Goal: Task Accomplishment & Management: Complete application form

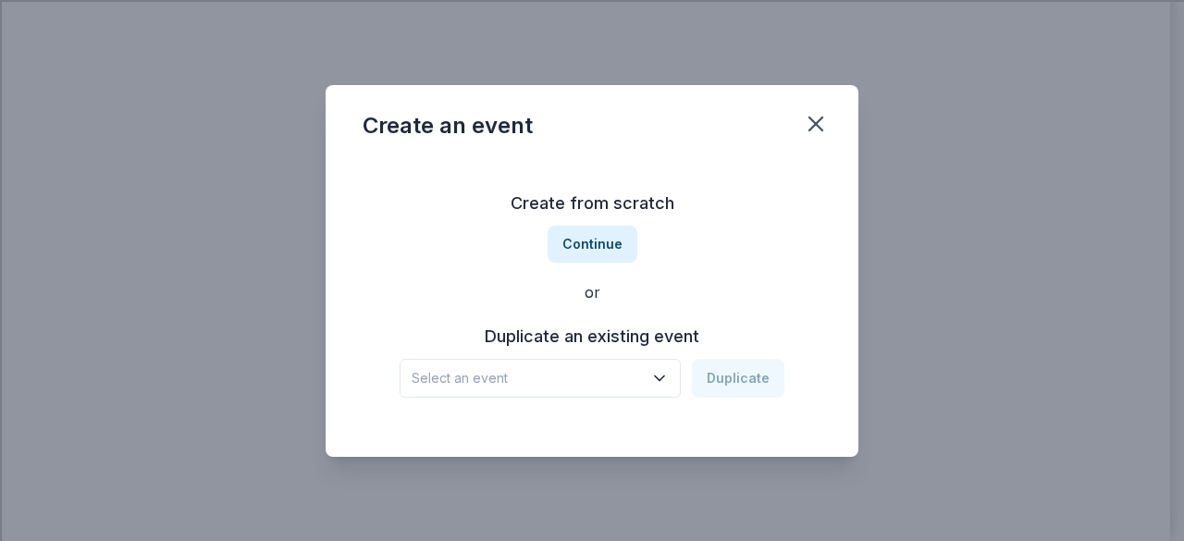
click at [563, 364] on button "Select an event" at bounding box center [540, 378] width 281 height 39
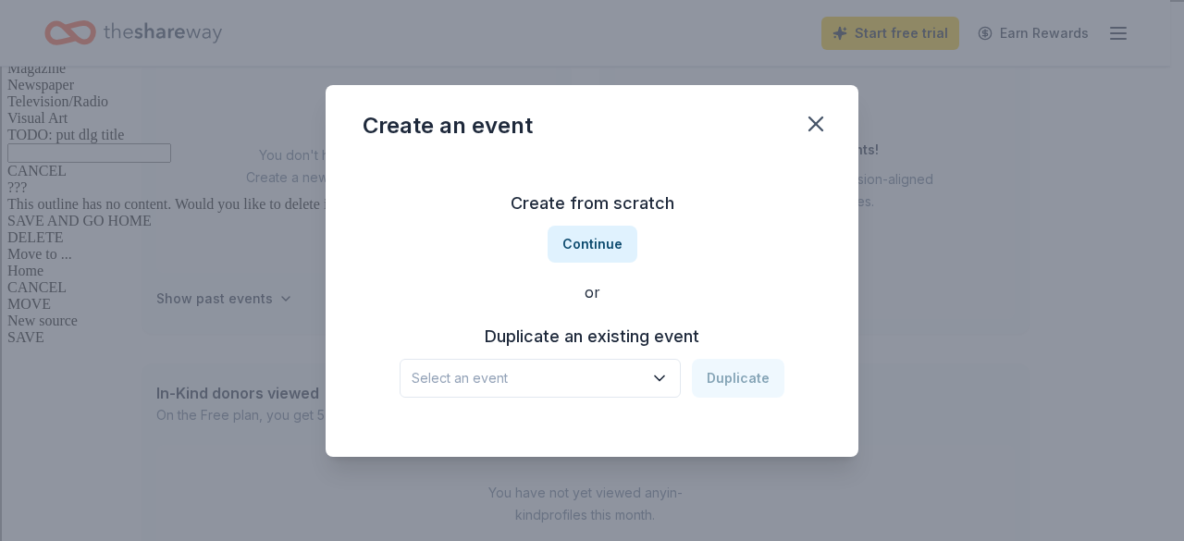
click at [585, 253] on div "Create from scratch Continue or Duplicate an existing event Select an event Dup…" at bounding box center [592, 293] width 459 height 268
click at [585, 253] on button "Continue" at bounding box center [593, 244] width 90 height 37
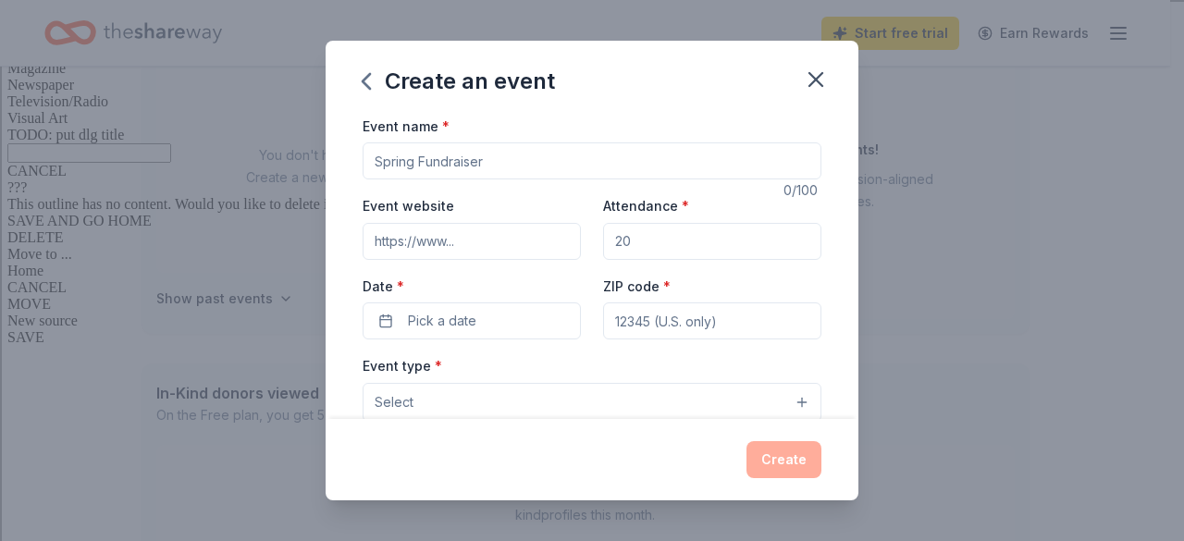
click at [528, 167] on input "Event name *" at bounding box center [592, 160] width 459 height 37
type input "Teacher and Staff Appreciation"
click at [633, 249] on input "Attendance *" at bounding box center [712, 241] width 218 height 37
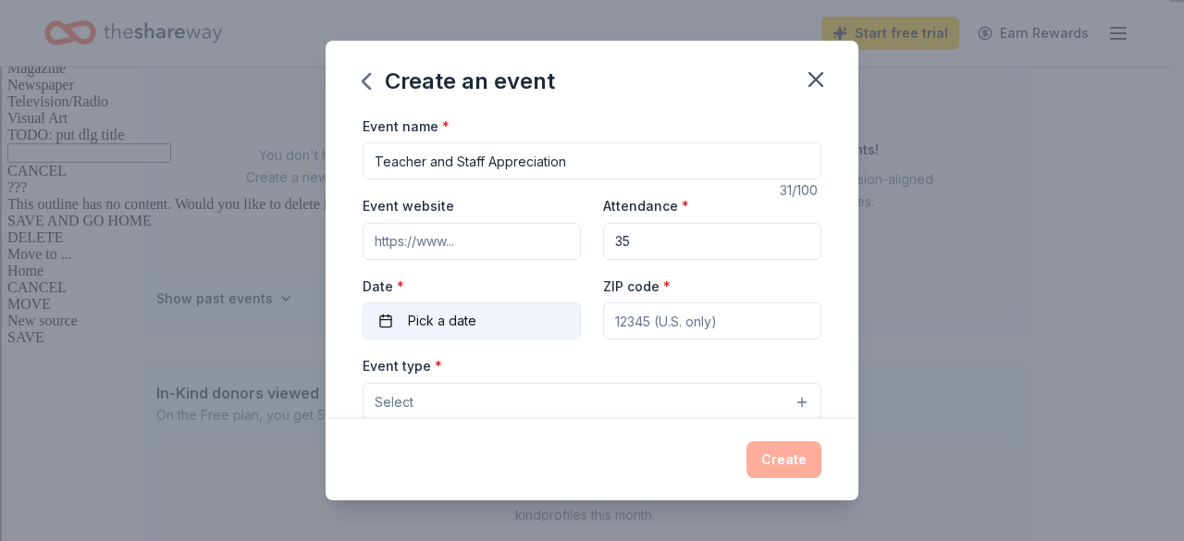
type input "35"
click at [464, 332] on button "Pick a date" at bounding box center [472, 320] width 218 height 37
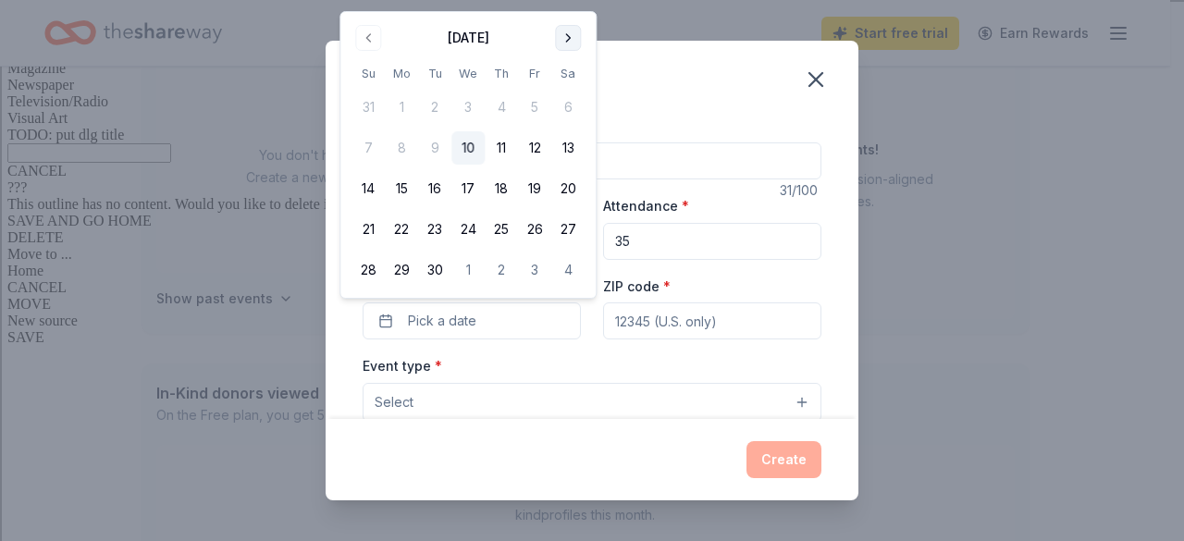
click at [570, 42] on button "Go to next month" at bounding box center [568, 38] width 26 height 26
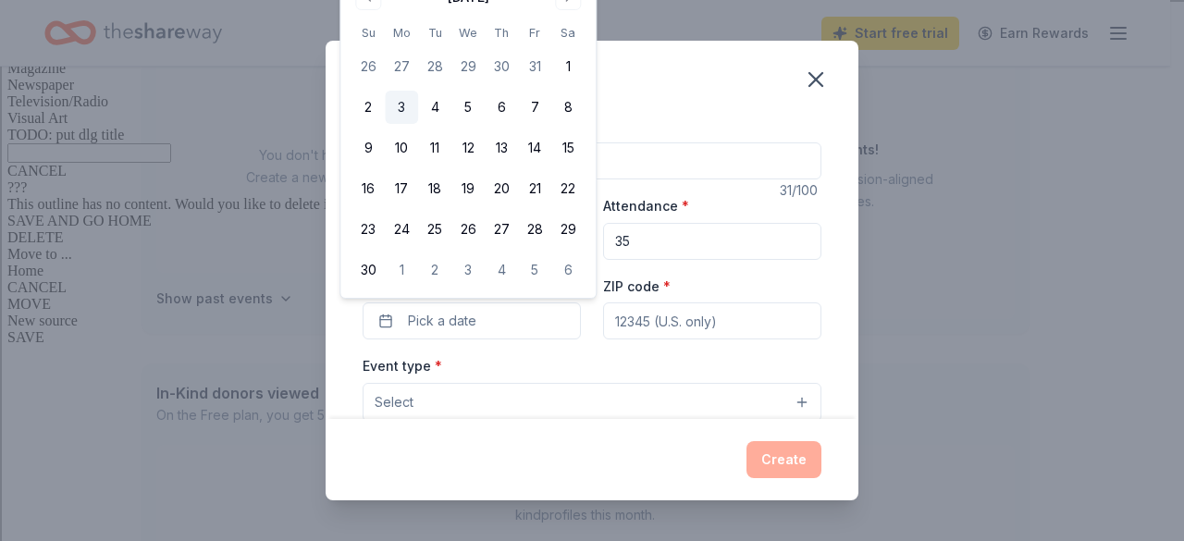
click at [385, 114] on button "3" at bounding box center [401, 107] width 33 height 33
click at [690, 332] on input "ZIP code *" at bounding box center [712, 320] width 218 height 37
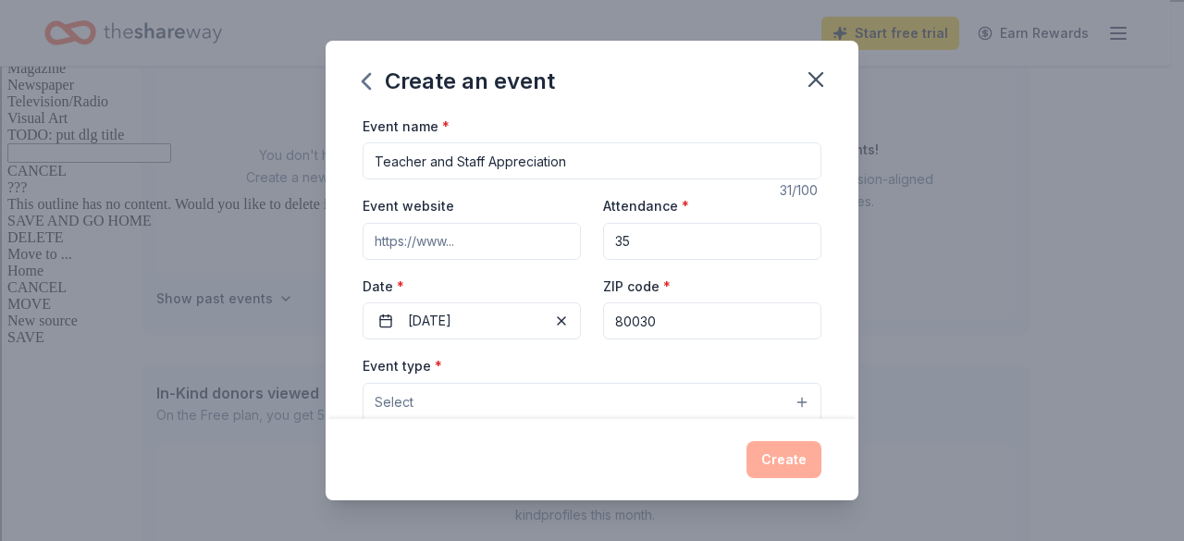
type input "80030"
click at [559, 395] on button "Select" at bounding box center [592, 402] width 459 height 39
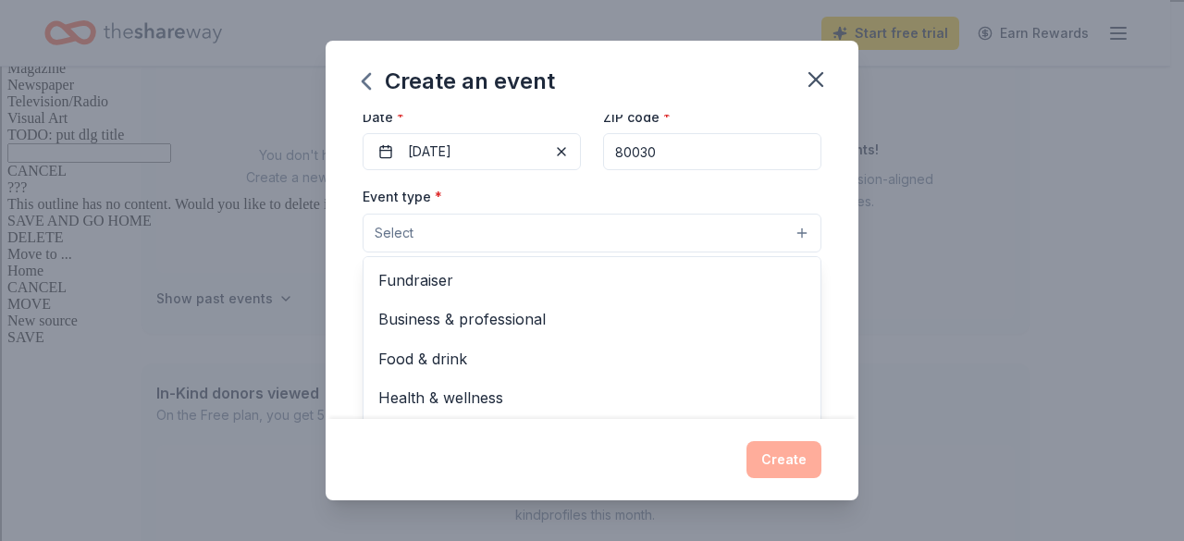
scroll to position [61, 0]
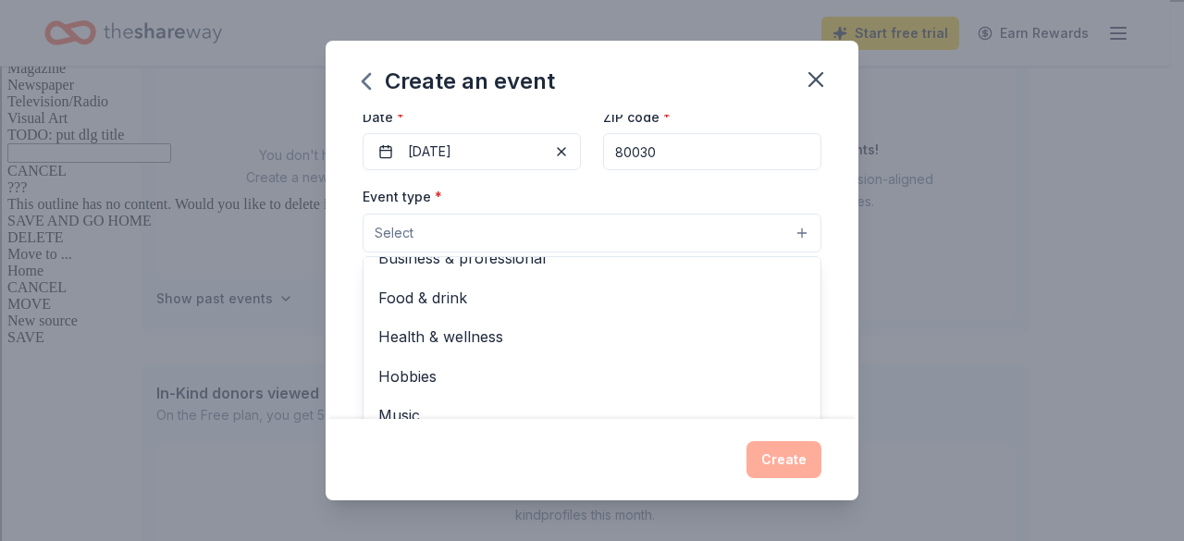
click at [730, 188] on div "Event type * Select Fundraiser Business & professional Food & drink Health & we…" at bounding box center [592, 219] width 459 height 68
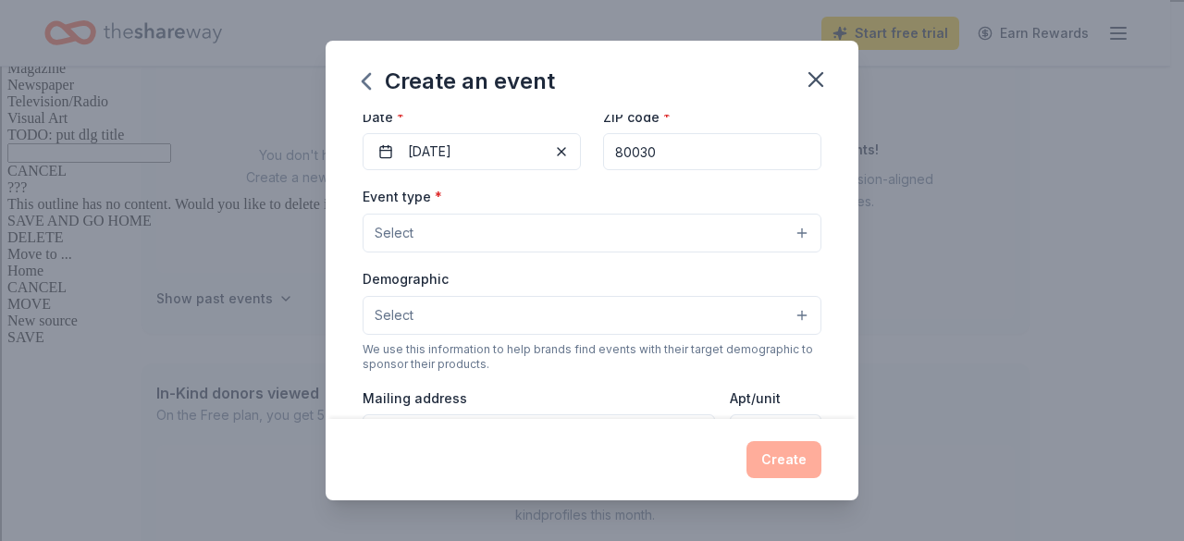
scroll to position [283, 0]
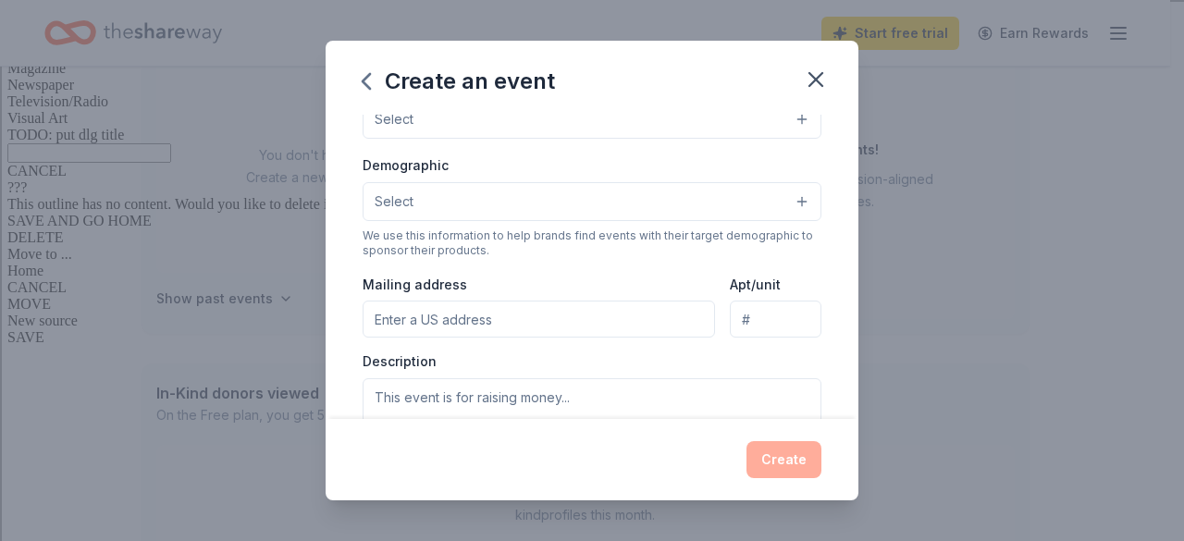
click at [783, 182] on button "Select" at bounding box center [592, 201] width 459 height 39
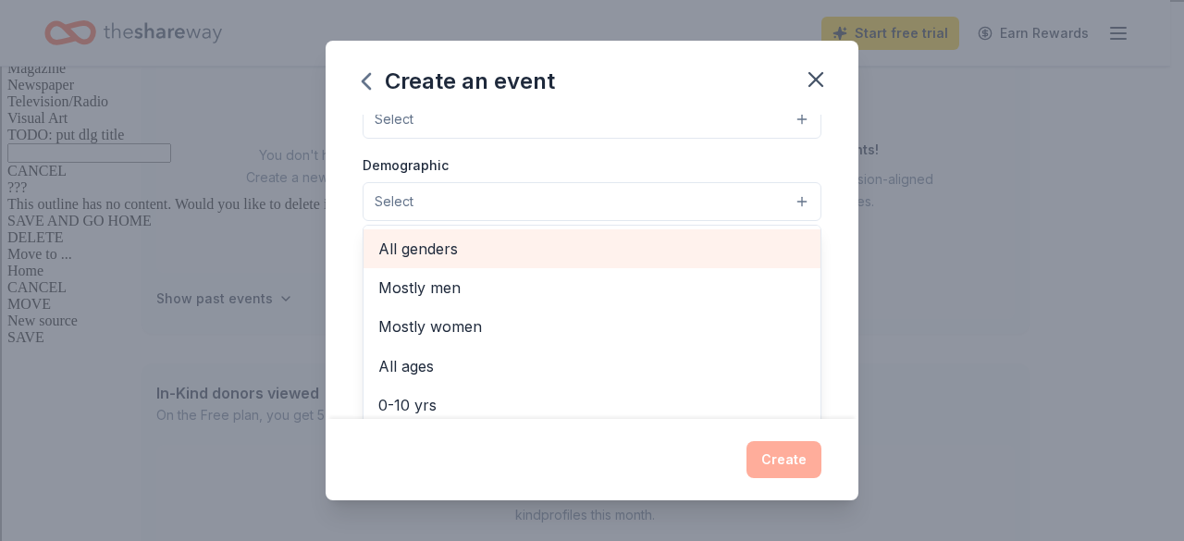
click at [664, 247] on span "All genders" at bounding box center [591, 249] width 427 height 24
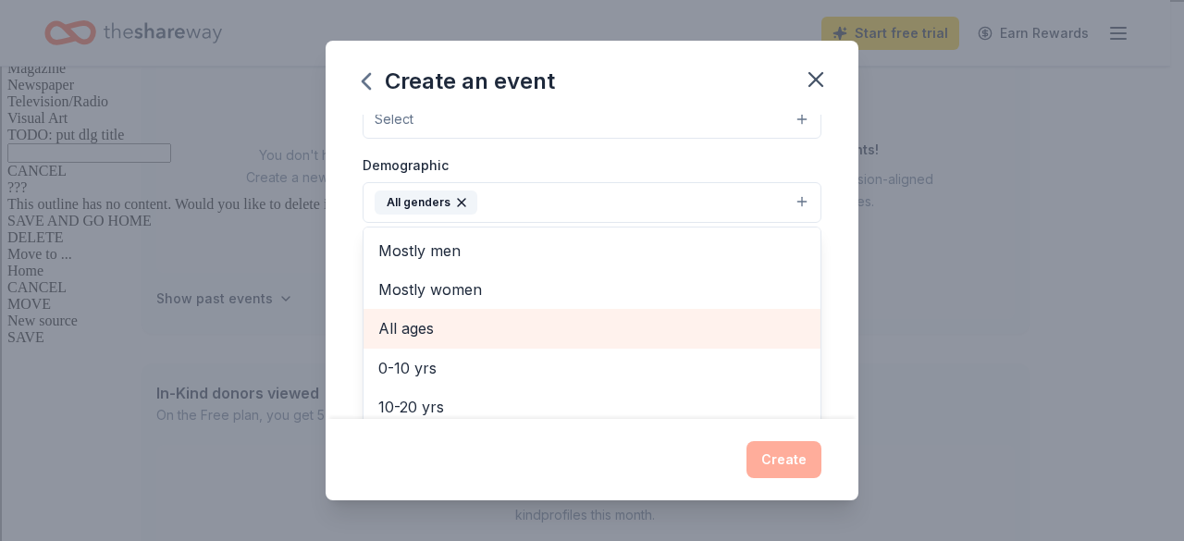
click at [560, 330] on span "All ages" at bounding box center [591, 328] width 427 height 24
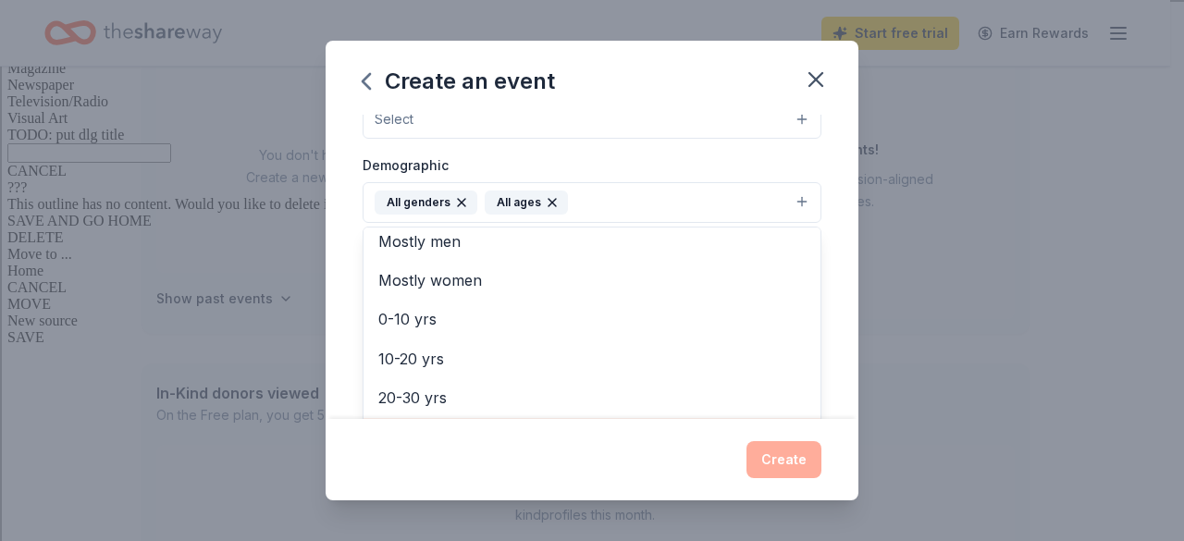
scroll to position [0, 0]
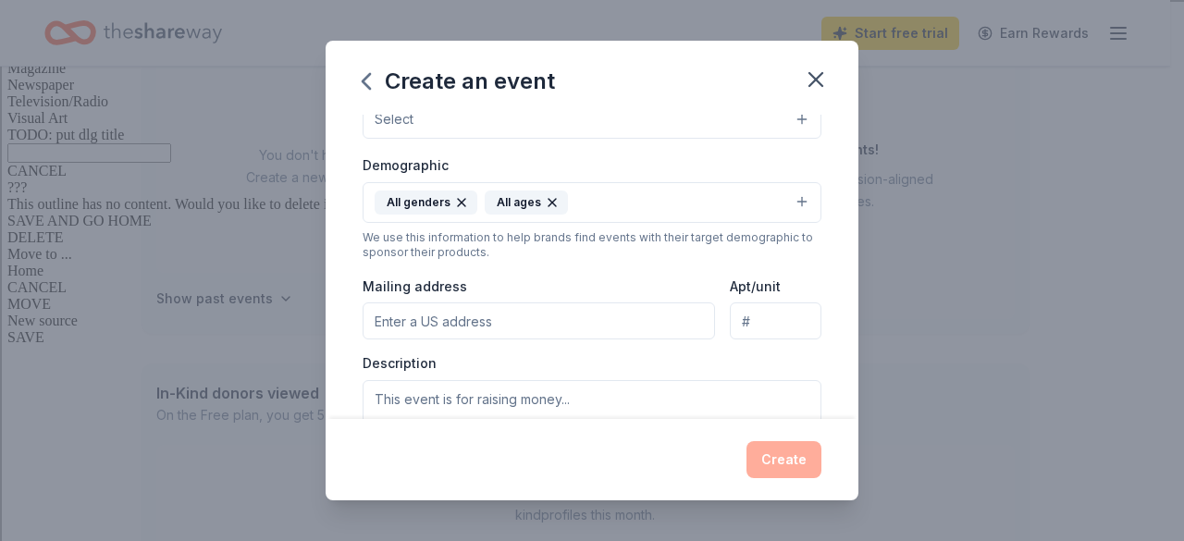
click at [549, 203] on icon "button" at bounding box center [552, 202] width 15 height 15
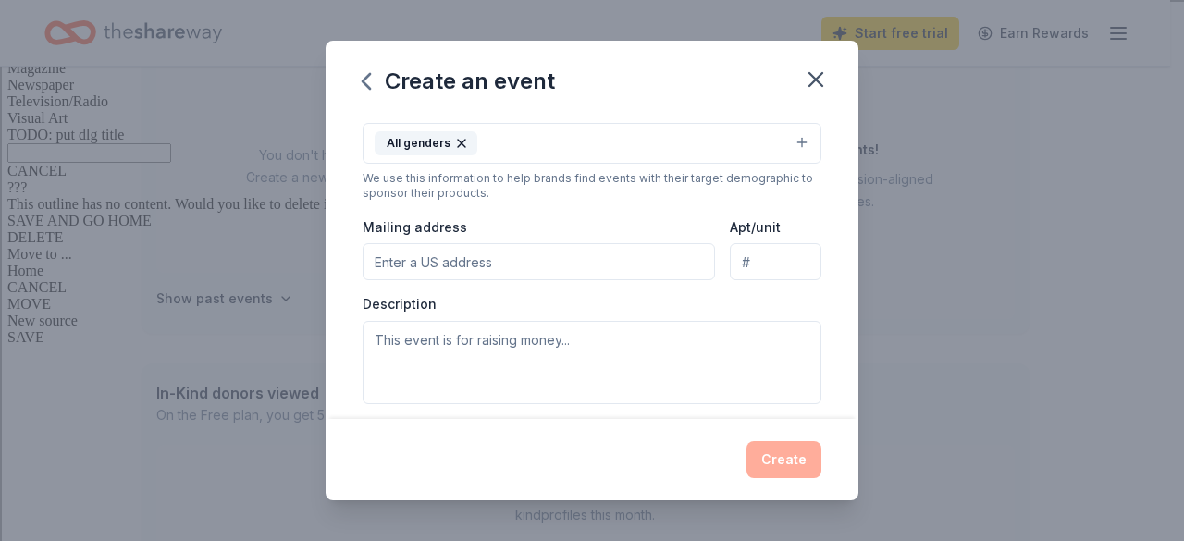
scroll to position [374, 0]
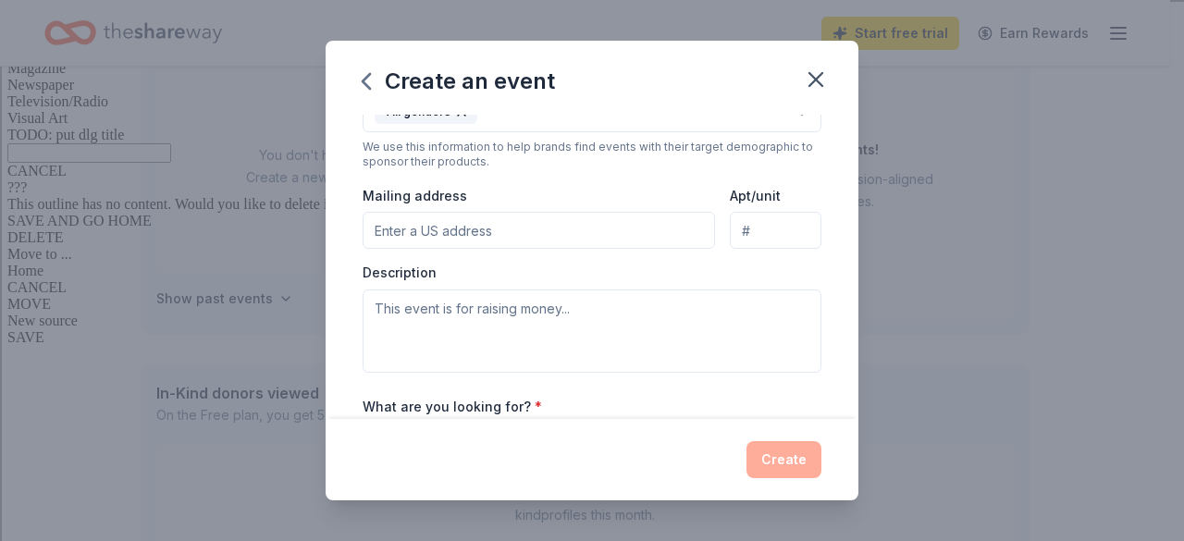
click at [559, 233] on input "Mailing address" at bounding box center [539, 230] width 352 height 37
type input "[STREET_ADDRESS]"
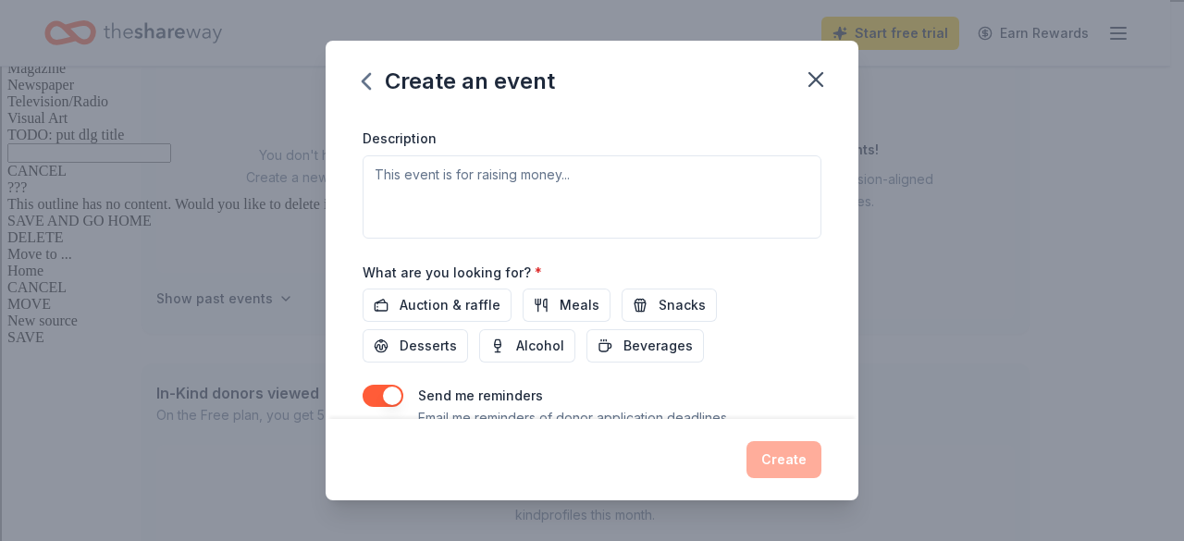
scroll to position [575, 0]
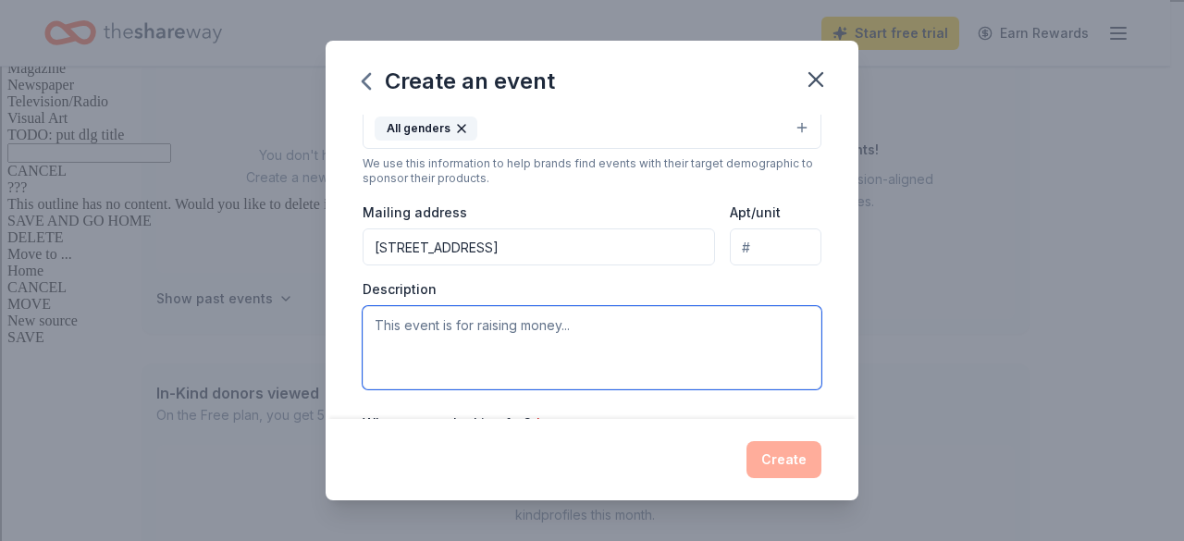
click at [756, 341] on textarea at bounding box center [592, 347] width 459 height 83
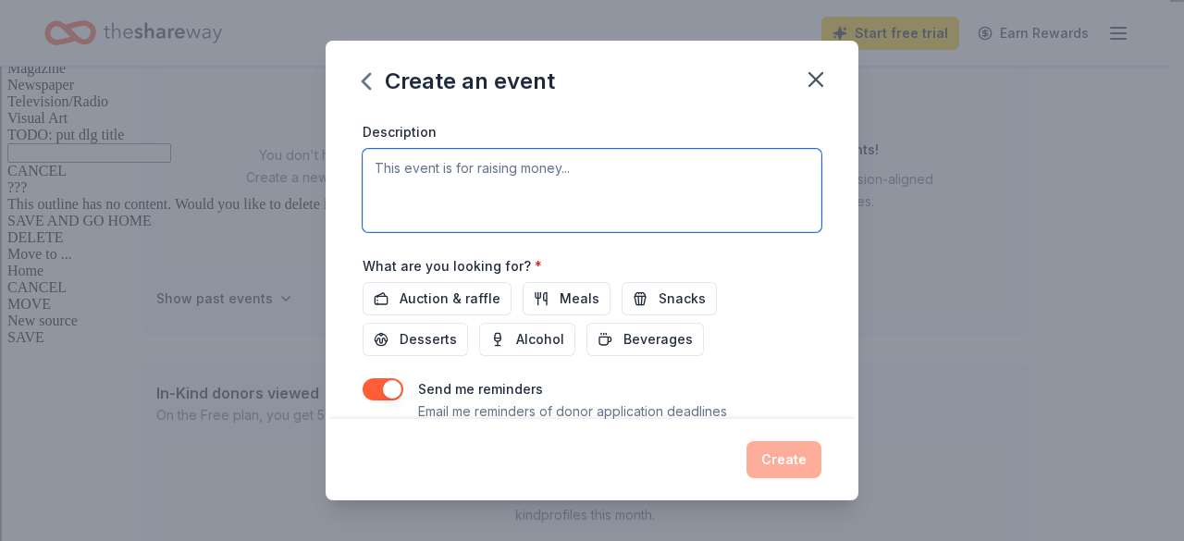
scroll to position [516, 0]
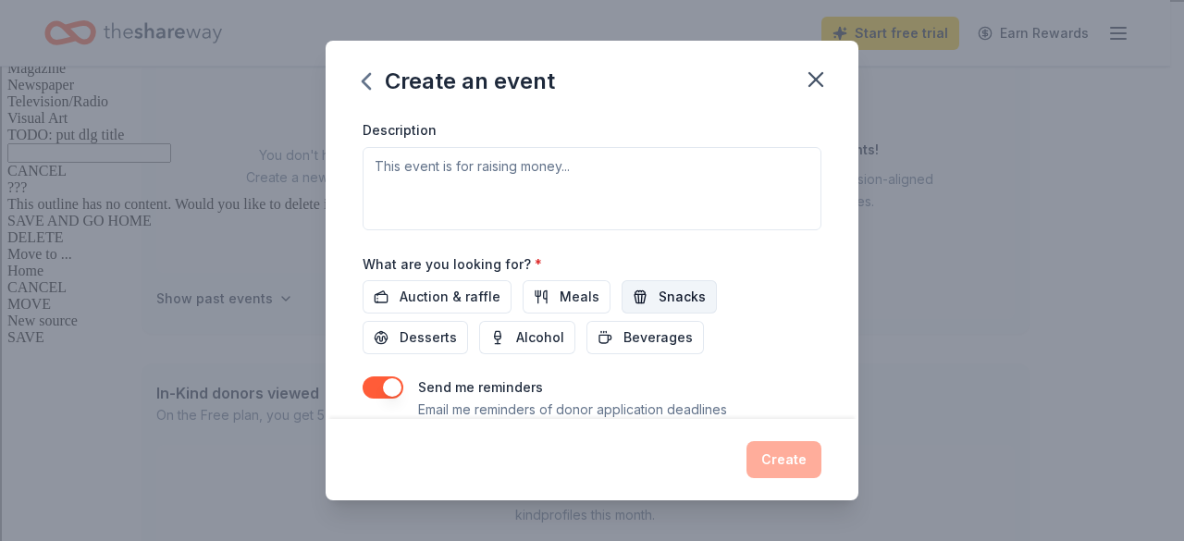
click at [668, 299] on span "Snacks" at bounding box center [682, 297] width 47 height 22
click at [572, 290] on span "Meals" at bounding box center [580, 297] width 40 height 22
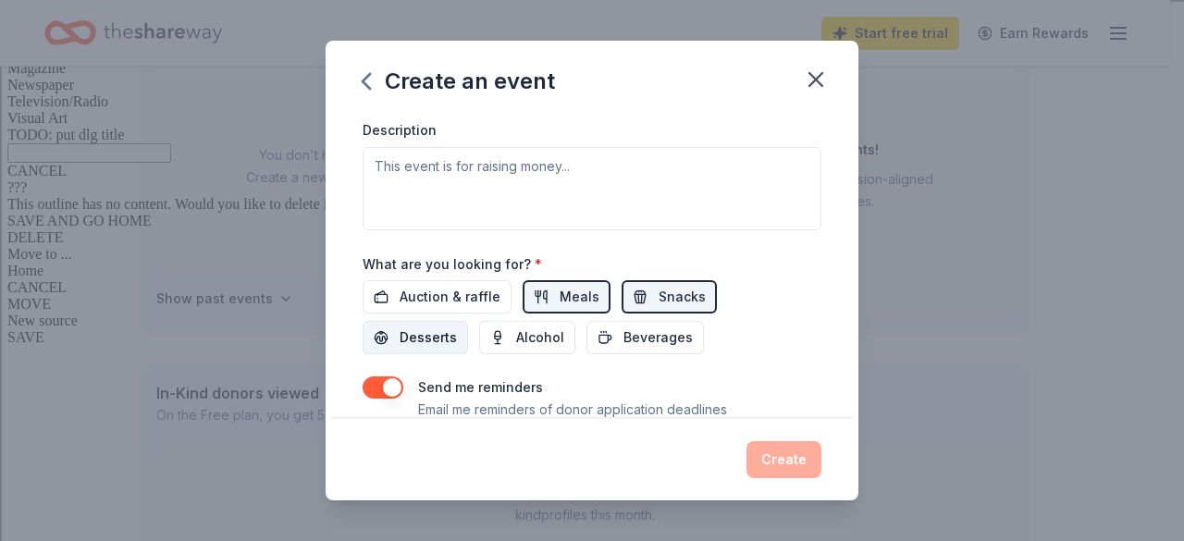
click at [418, 338] on span "Desserts" at bounding box center [428, 338] width 57 height 22
click at [639, 341] on span "Beverages" at bounding box center [657, 338] width 69 height 22
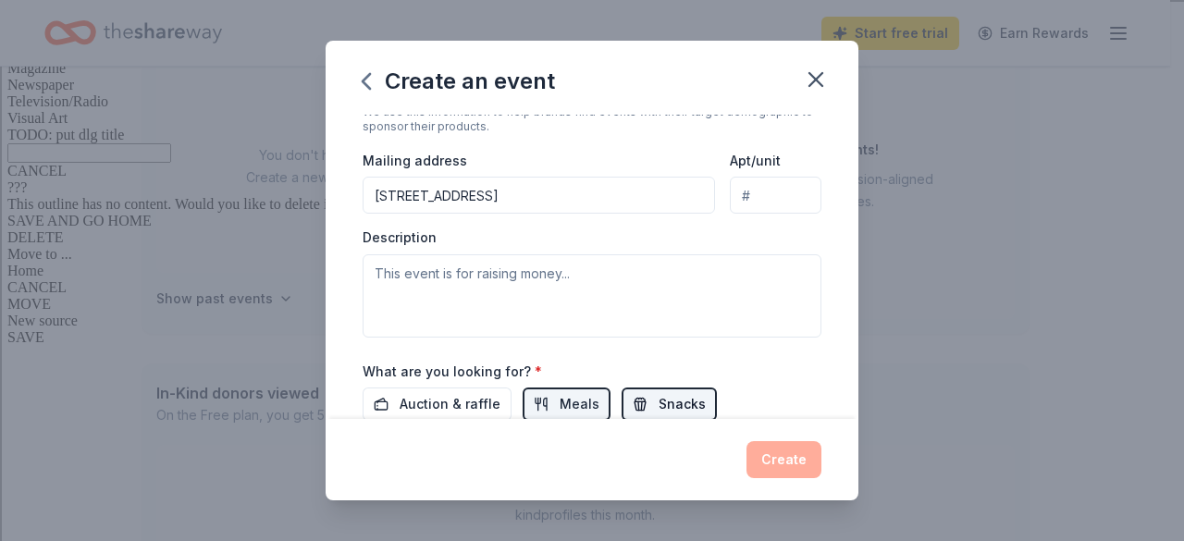
scroll to position [396, 0]
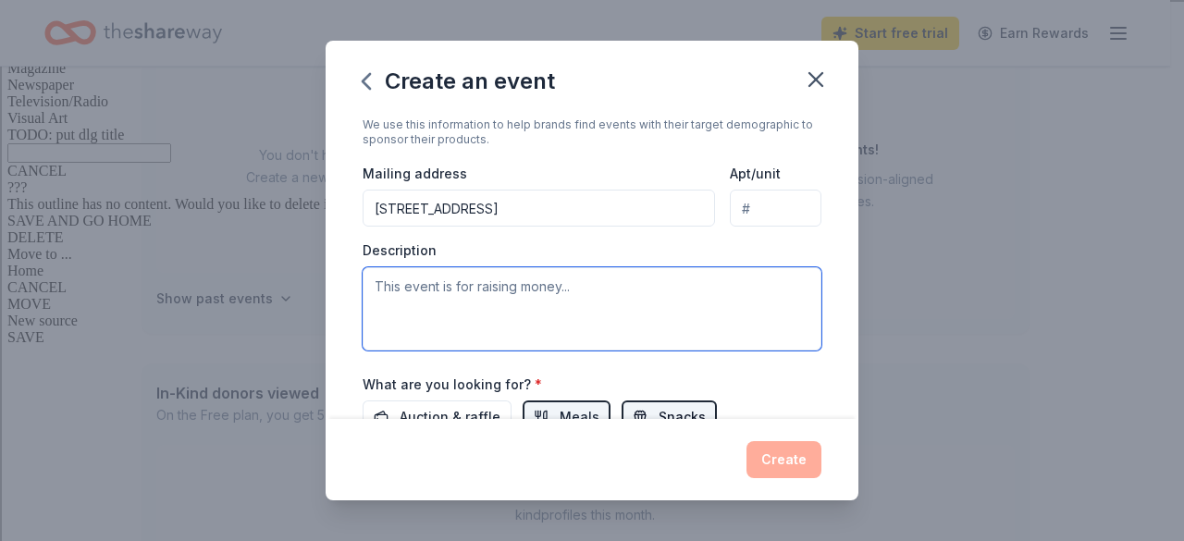
click at [681, 277] on textarea at bounding box center [592, 308] width 459 height 83
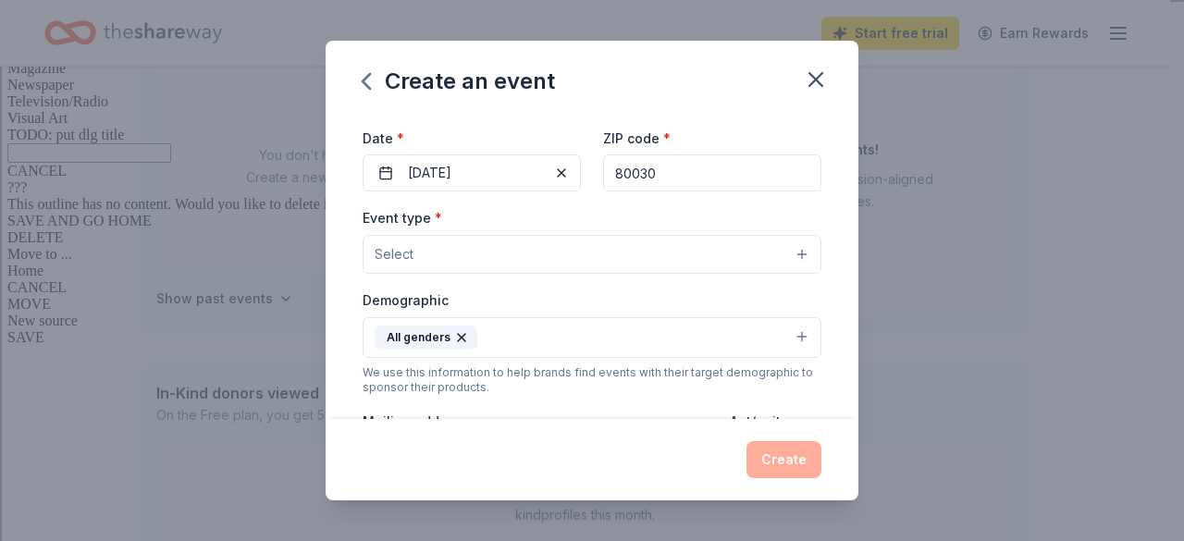
scroll to position [146, 0]
click at [670, 271] on button "Select" at bounding box center [592, 256] width 459 height 39
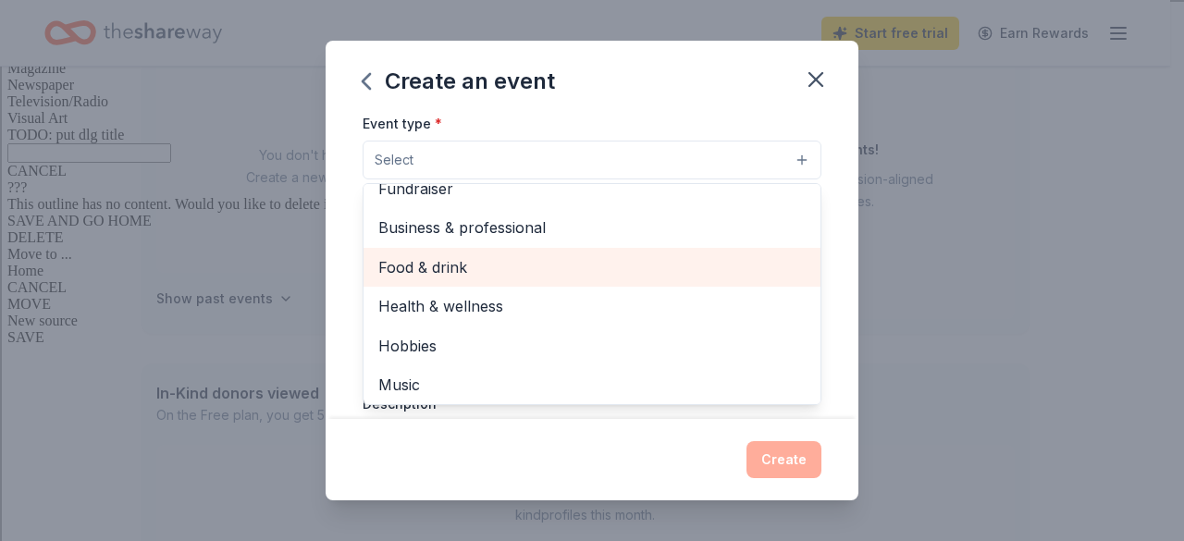
scroll to position [0, 0]
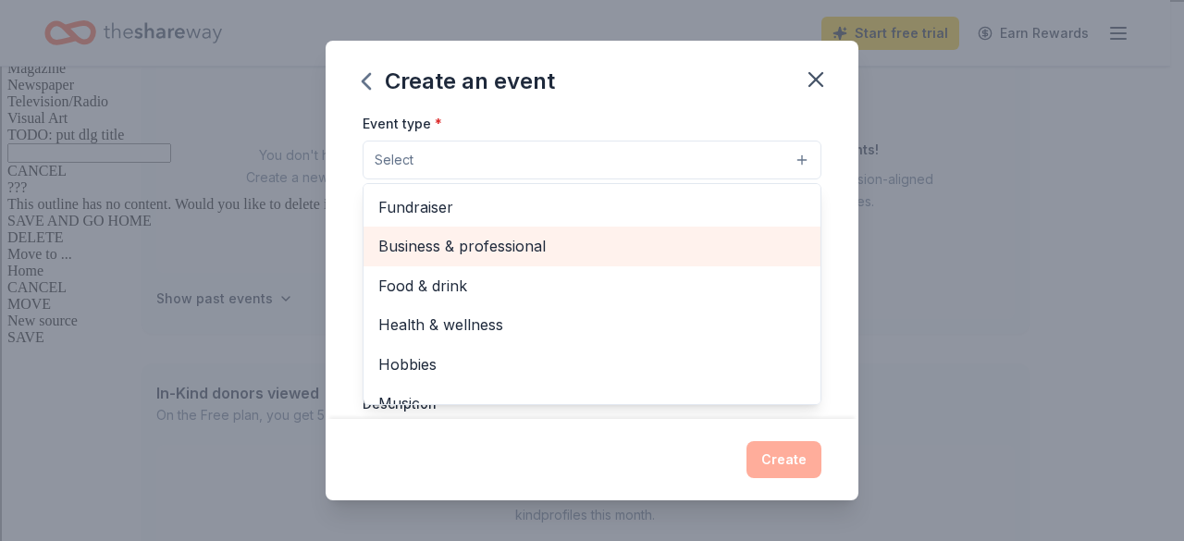
drag, startPoint x: 510, startPoint y: 235, endPoint x: 472, endPoint y: 234, distance: 37.9
click at [472, 234] on span "Business & professional" at bounding box center [591, 246] width 427 height 24
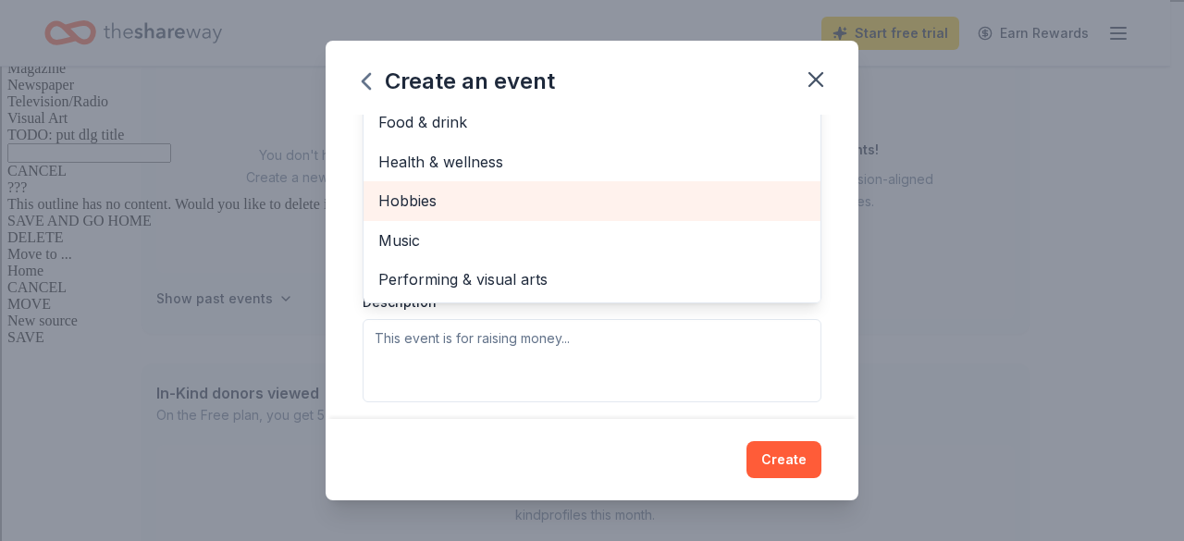
scroll to position [348, 0]
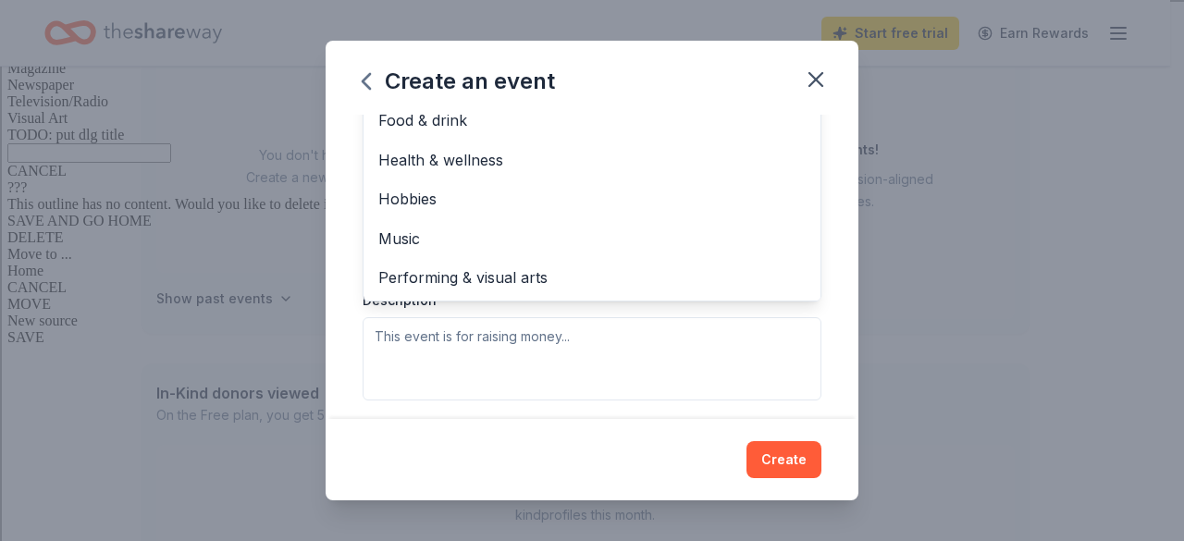
click at [819, 269] on div "Event name * Teacher and Staff Appreciation 31 /100 Event website Attendance * …" at bounding box center [592, 267] width 533 height 305
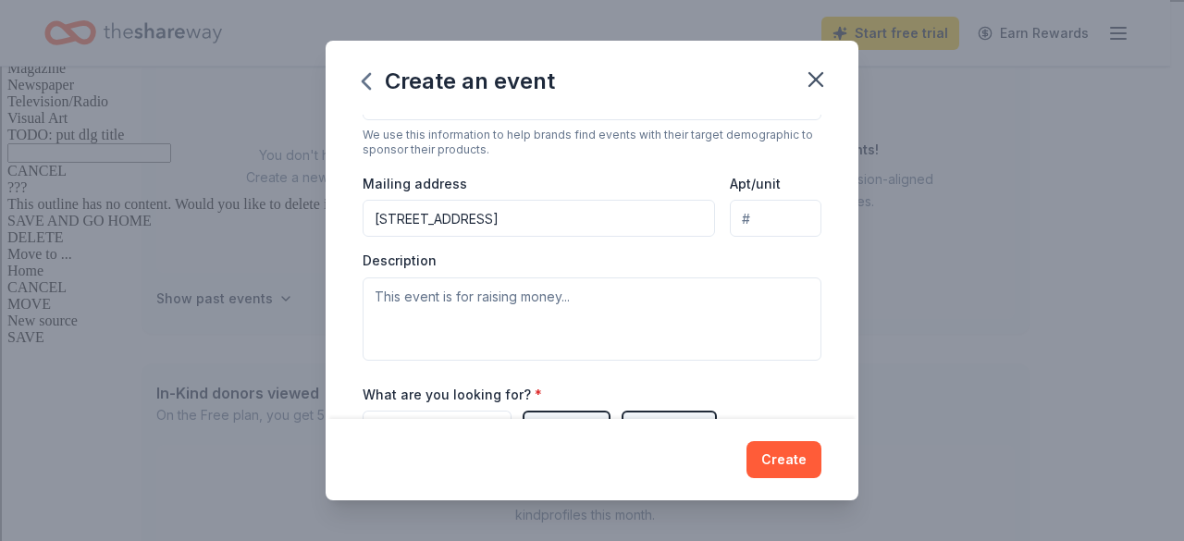
scroll to position [395, 0]
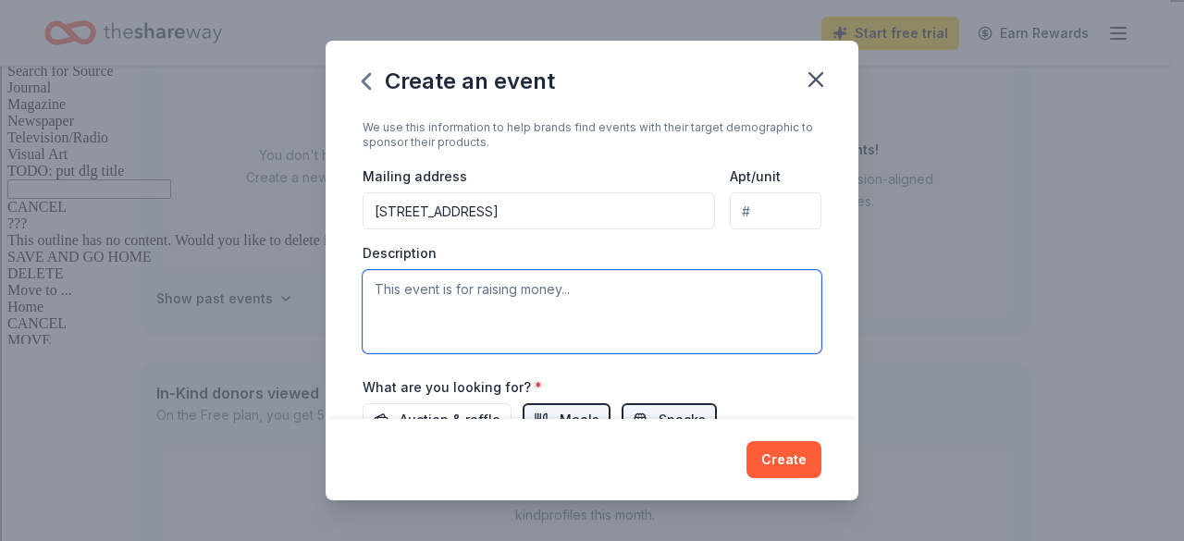
click at [588, 315] on textarea at bounding box center [592, 311] width 459 height 83
paste textarea "This fall, we are planning a special celebration on [DATE], to honor and show a…"
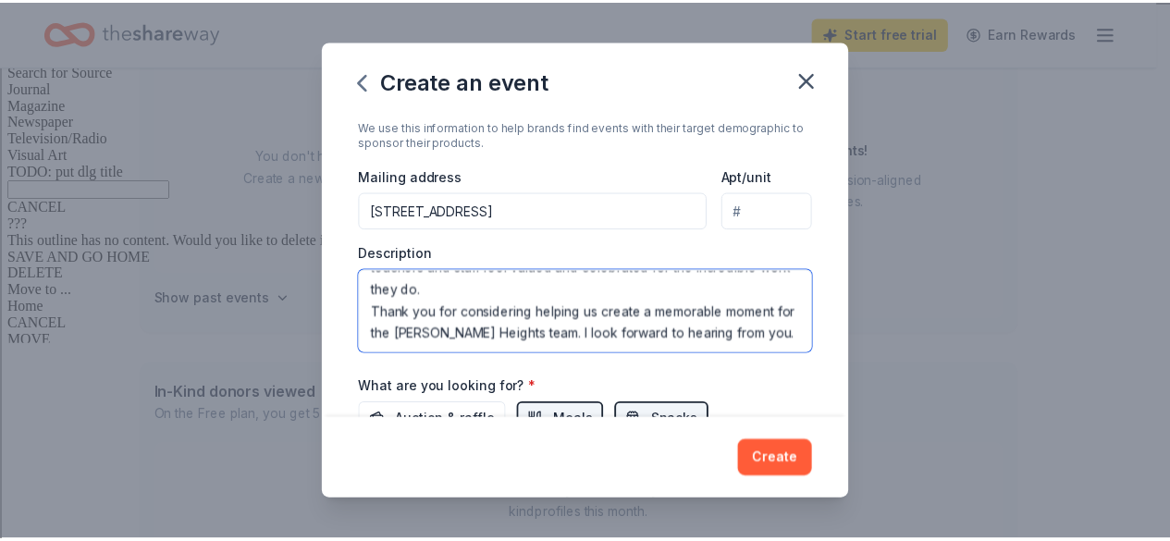
scroll to position [577, 0]
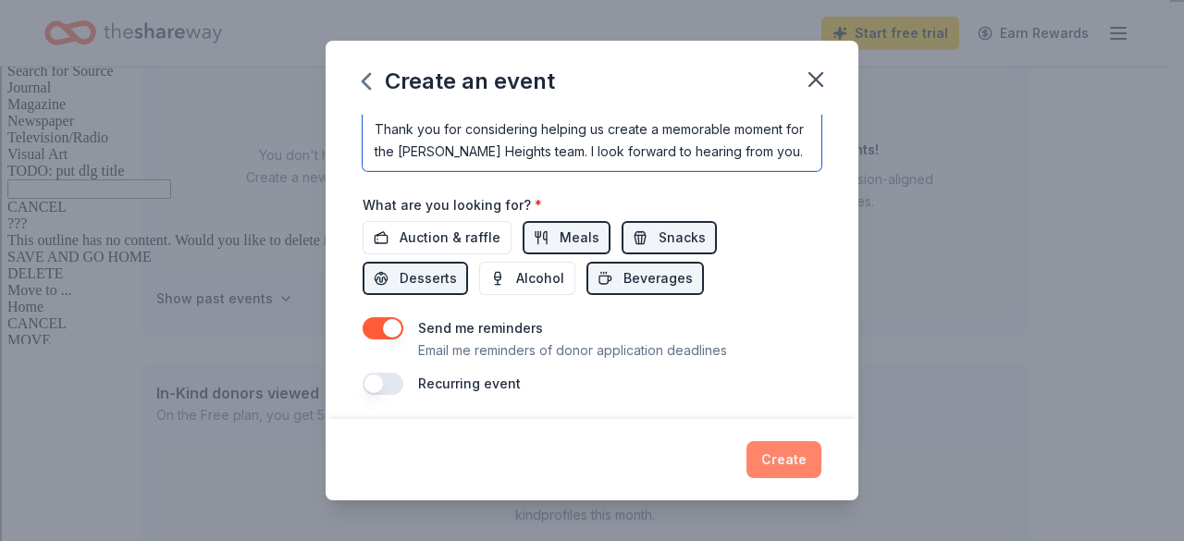
type textarea "This fall, we are planning a special celebration on [DATE], to honor and show a…"
click at [785, 462] on button "Create" at bounding box center [783, 459] width 75 height 37
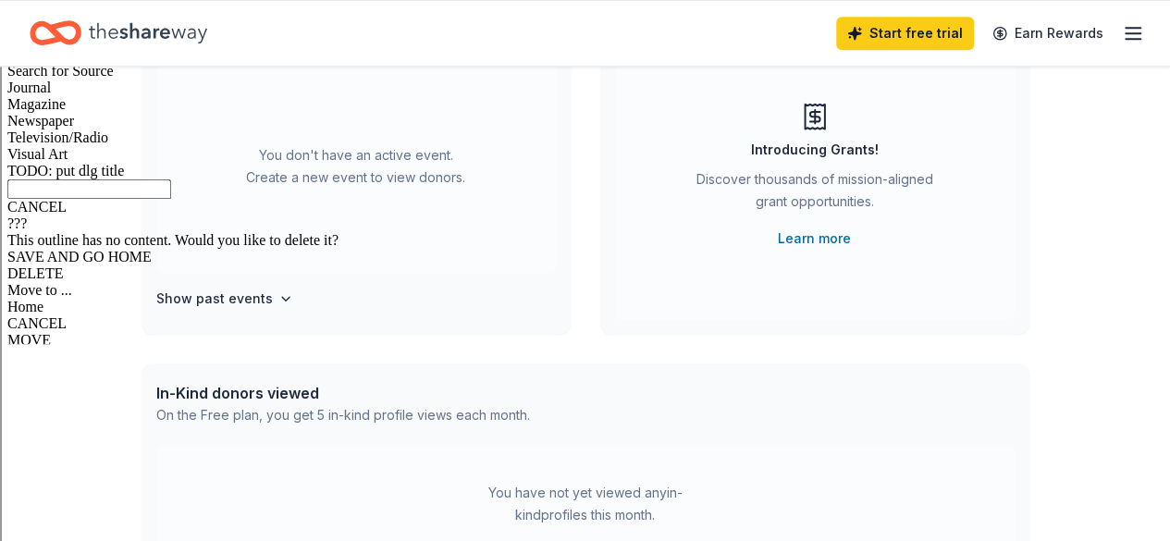
scroll to position [701, 0]
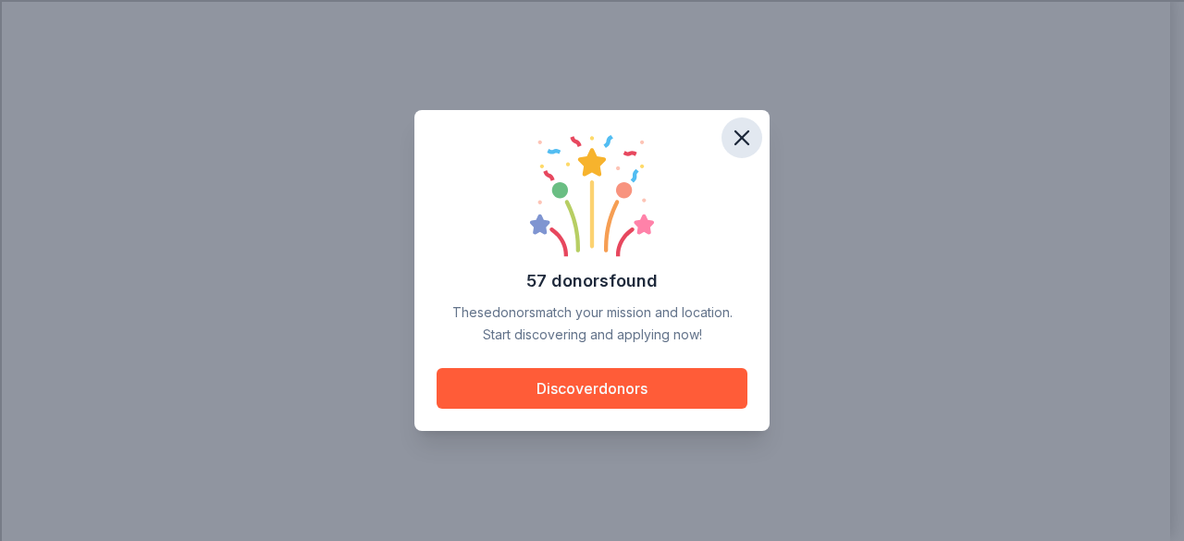
click at [744, 132] on icon "button" at bounding box center [742, 138] width 26 height 26
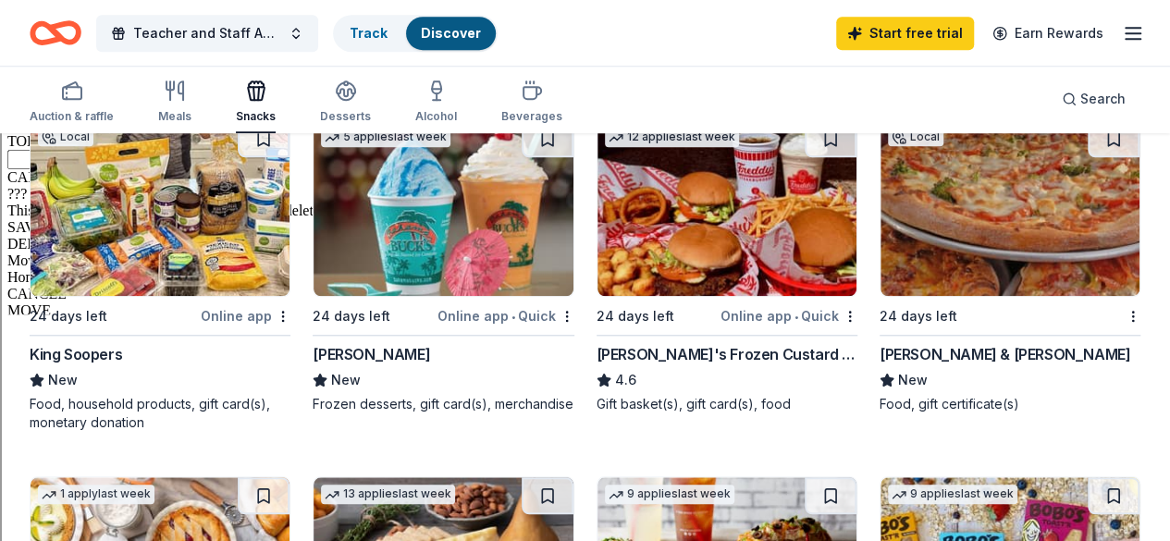
scroll to position [746, 0]
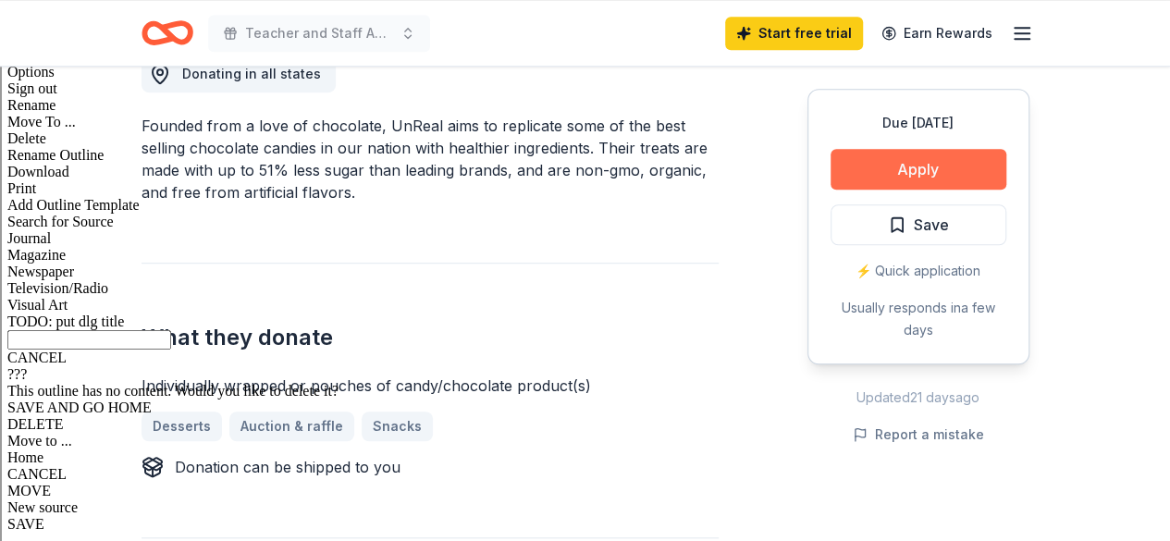
click at [973, 179] on button "Apply" at bounding box center [919, 169] width 176 height 41
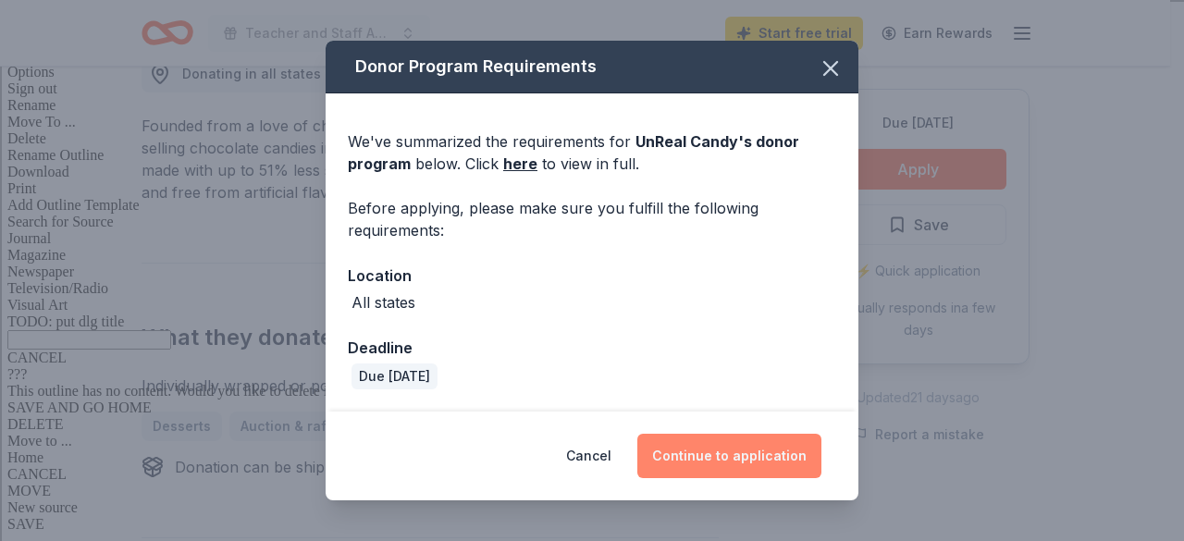
click at [762, 467] on button "Continue to application" at bounding box center [729, 456] width 184 height 44
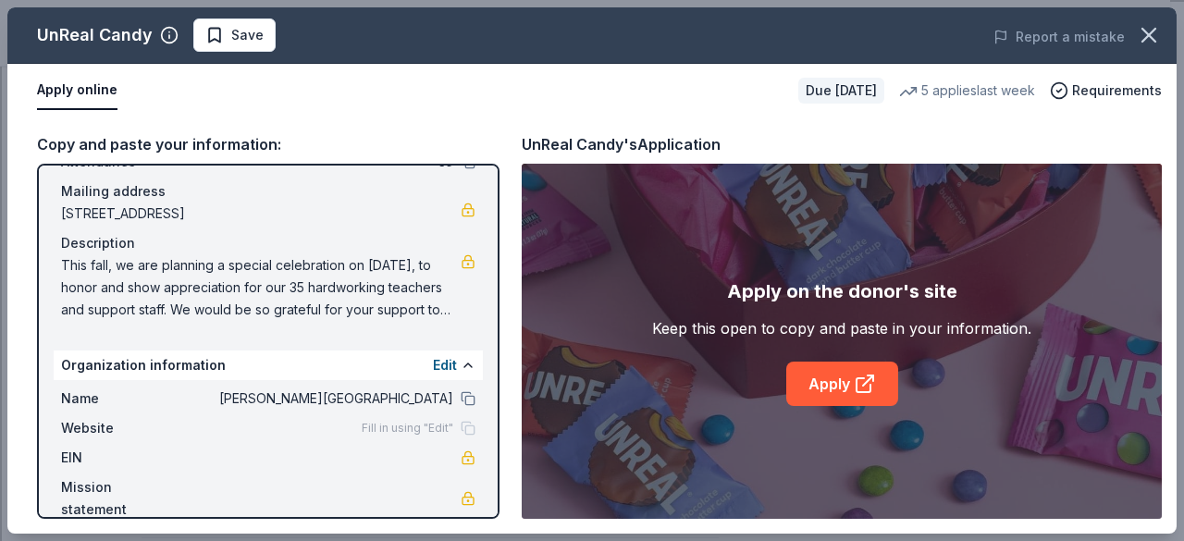
scroll to position [152, 0]
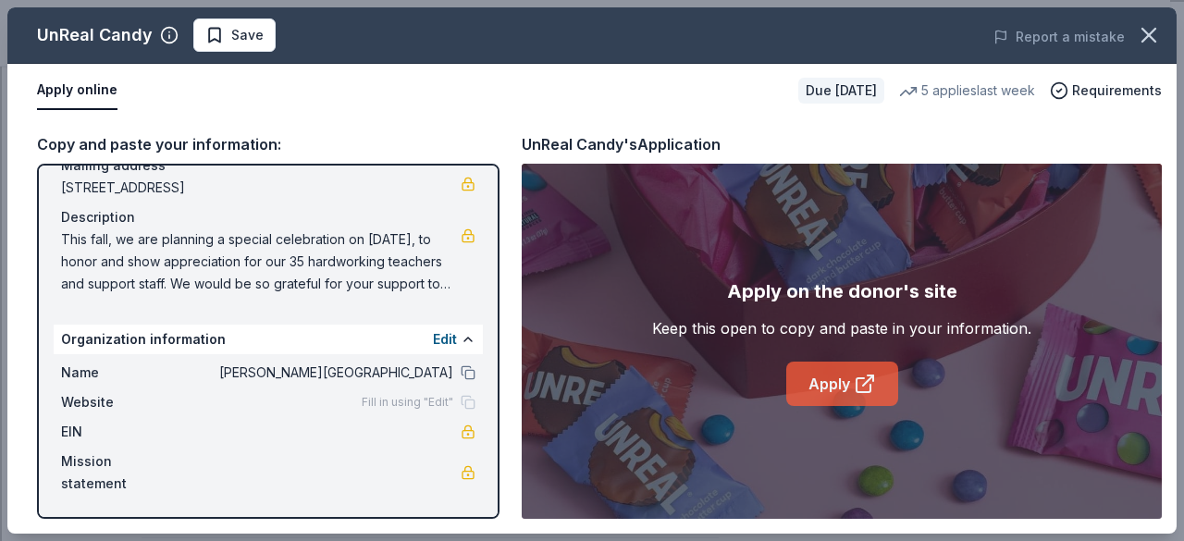
click at [829, 383] on link "Apply" at bounding box center [842, 384] width 112 height 44
